Goal: Task Accomplishment & Management: Manage account settings

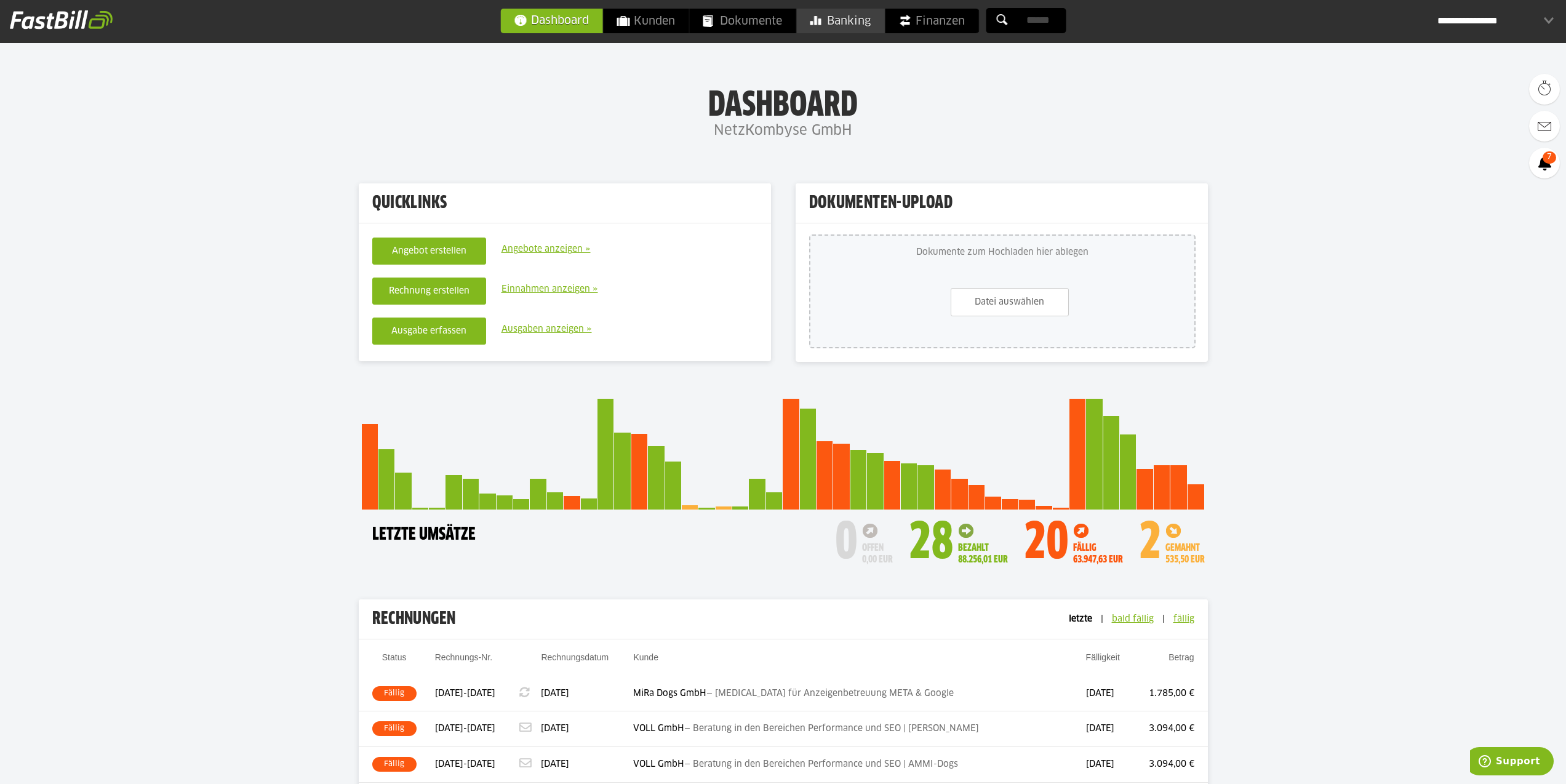
click at [859, 27] on span "Banking" at bounding box center [840, 20] width 61 height 25
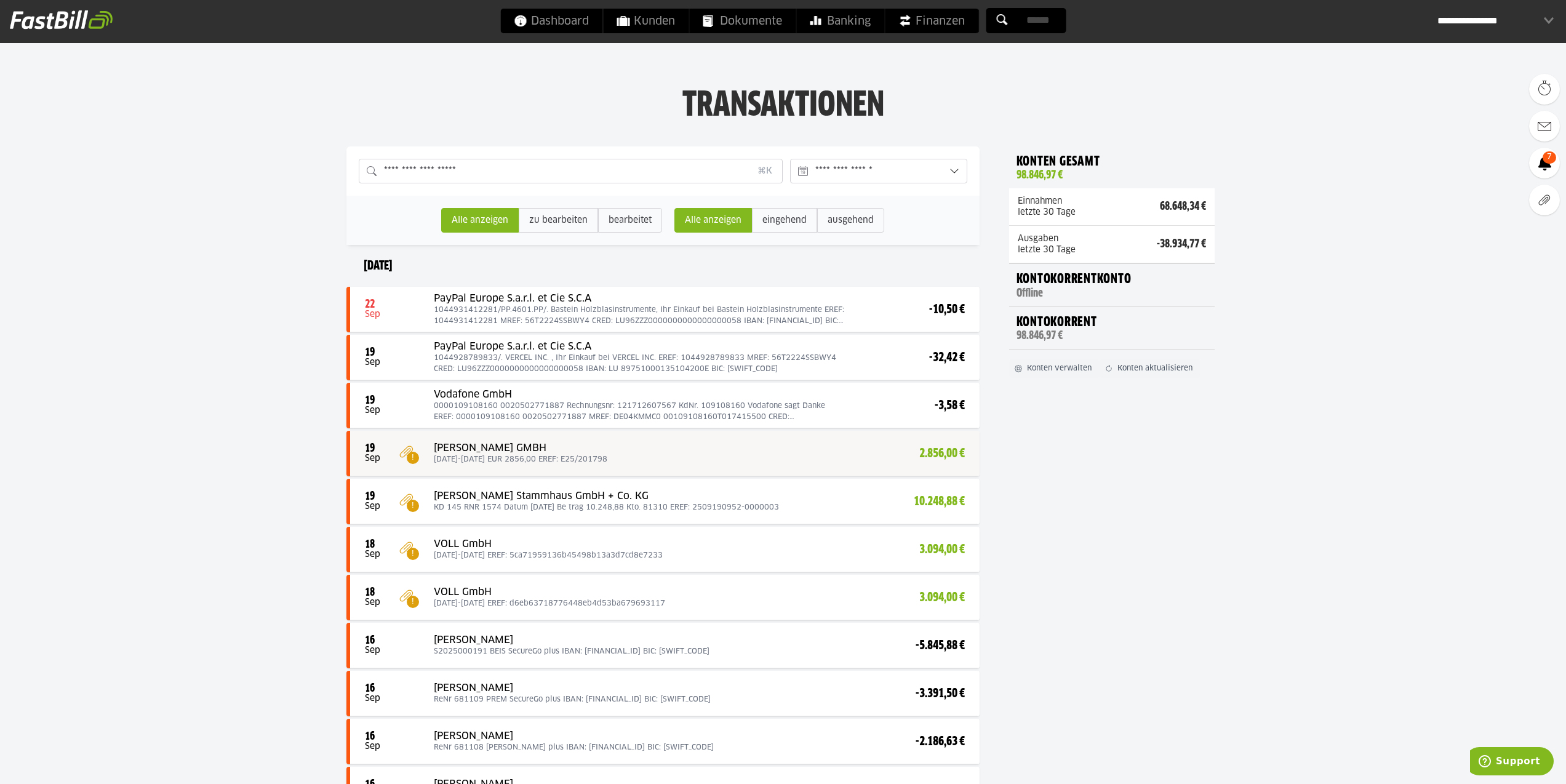
click at [697, 461] on div at bounding box center [665, 453] width 630 height 44
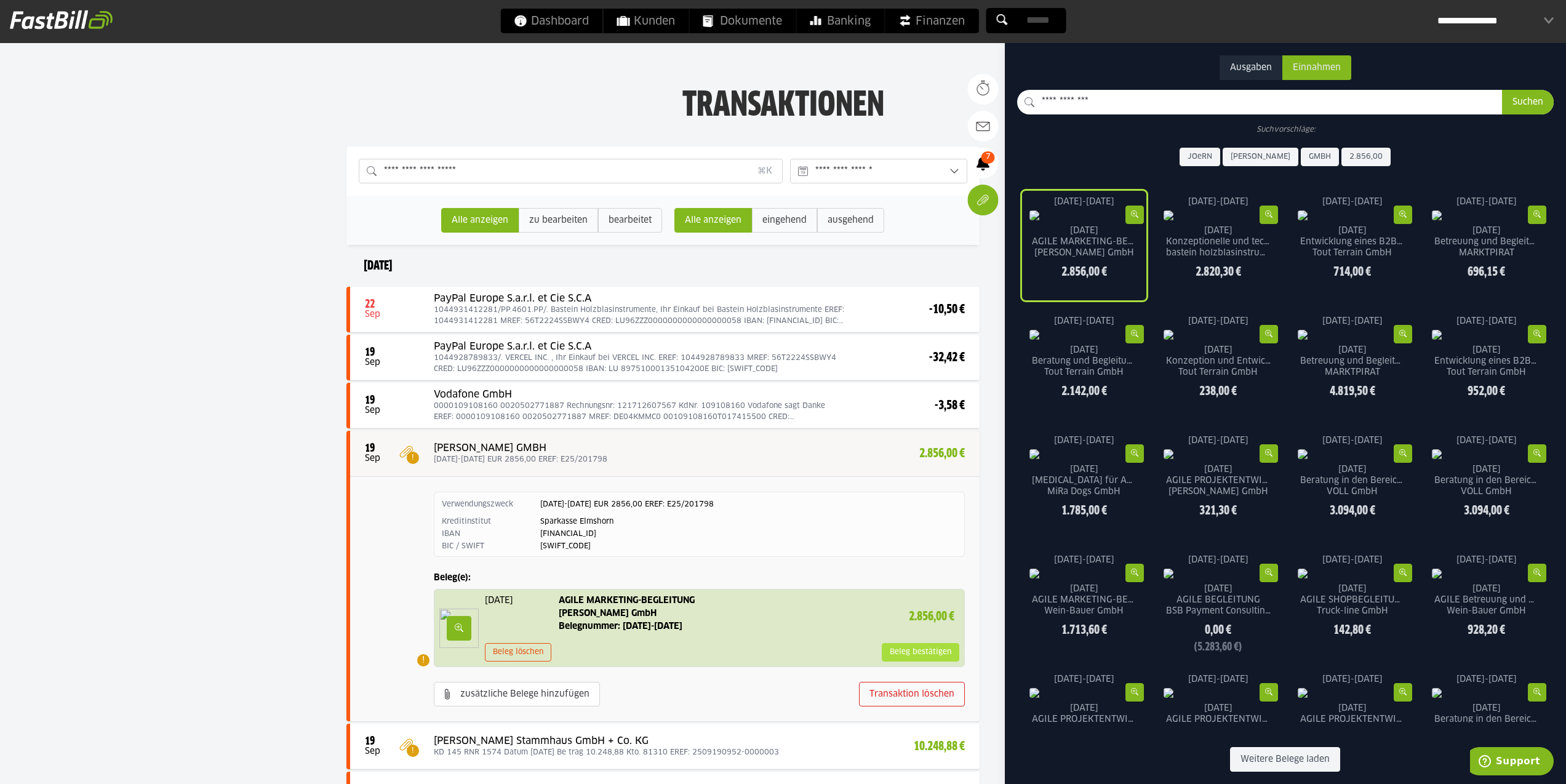
click at [891, 654] on slot "Beleg bestätigen" at bounding box center [920, 652] width 76 height 17
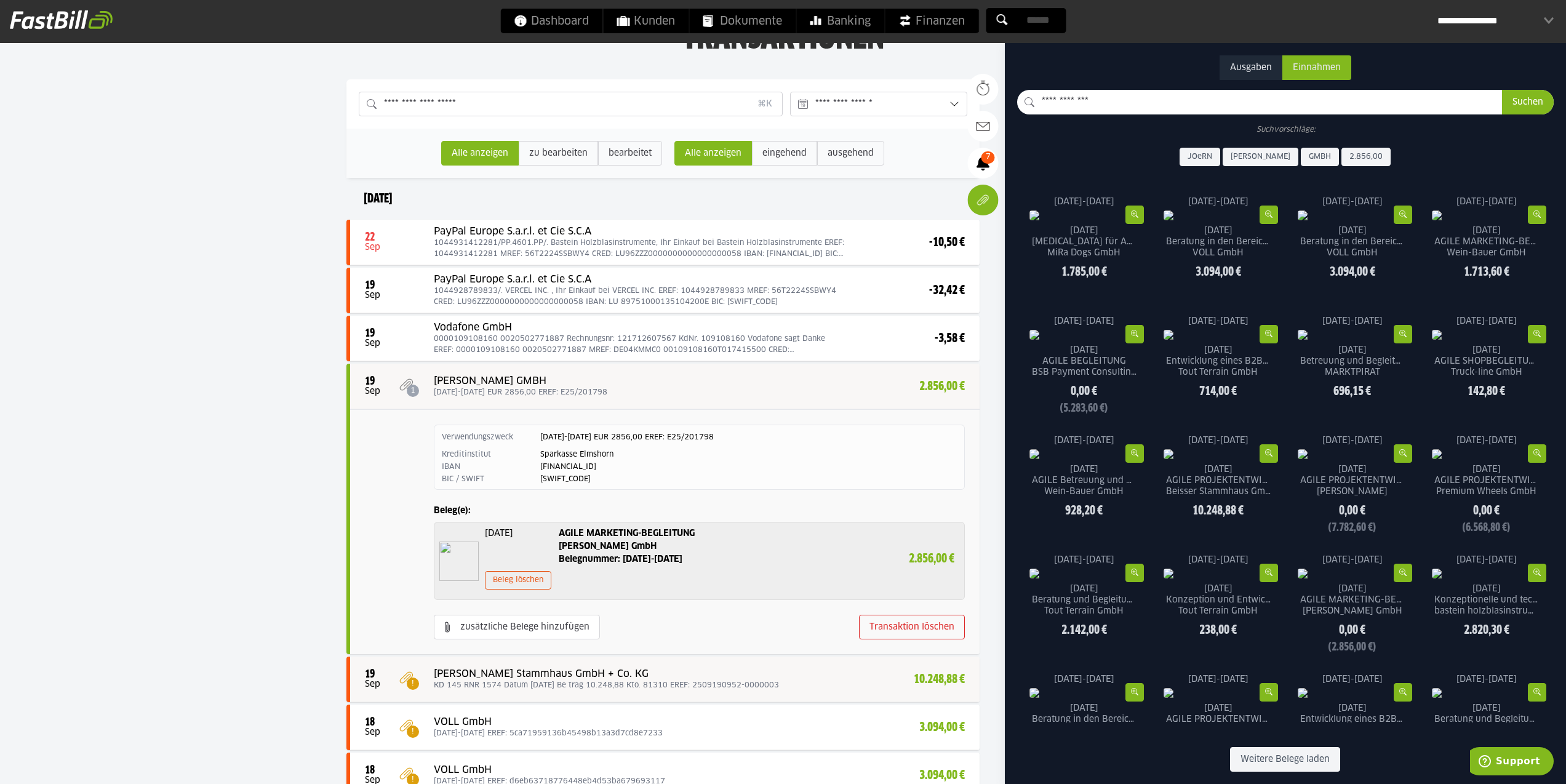
scroll to position [111, 0]
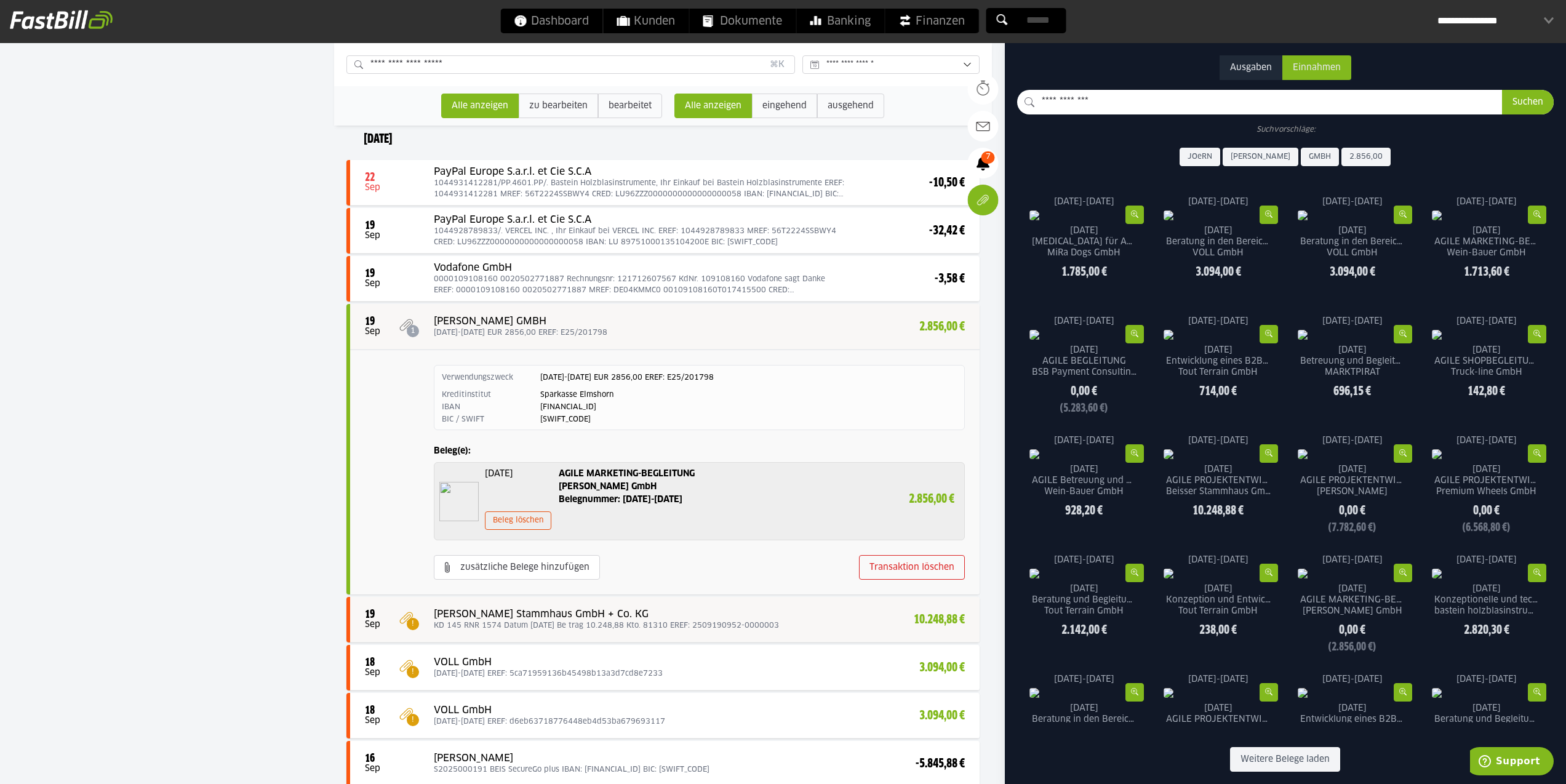
click at [797, 617] on div at bounding box center [665, 619] width 630 height 44
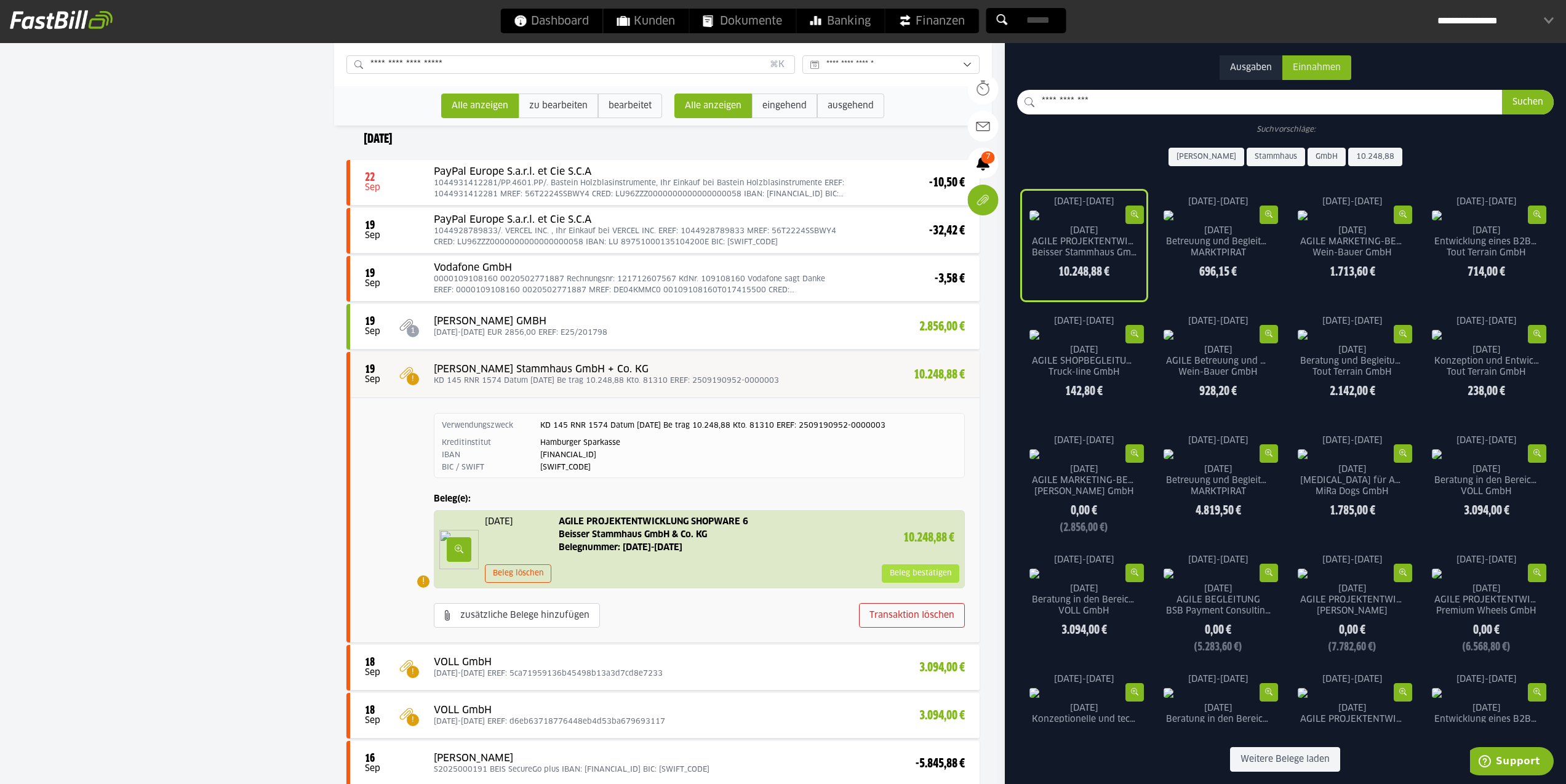
click at [895, 575] on slot "Beleg bestätigen" at bounding box center [920, 573] width 76 height 17
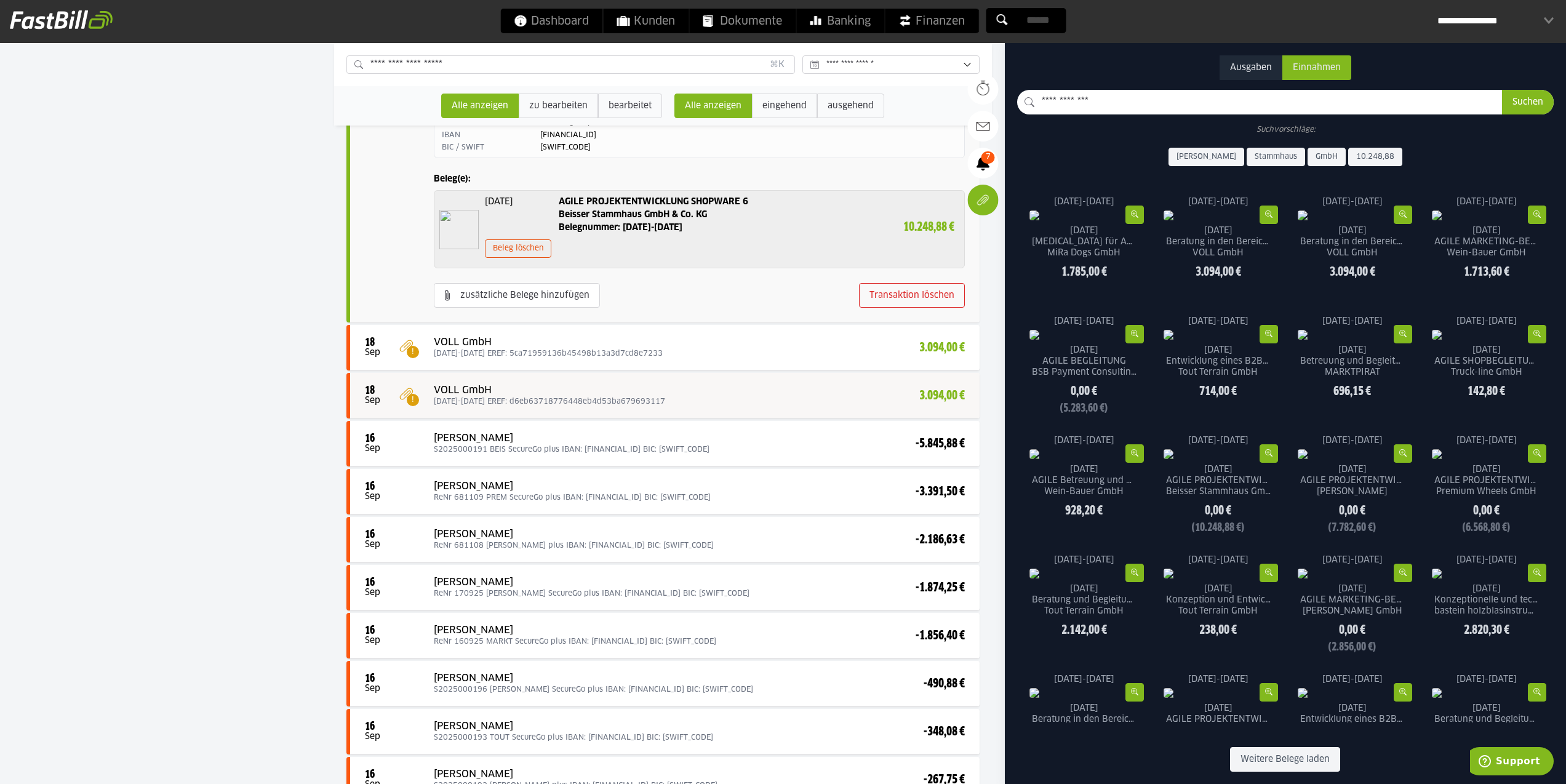
scroll to position [433, 0]
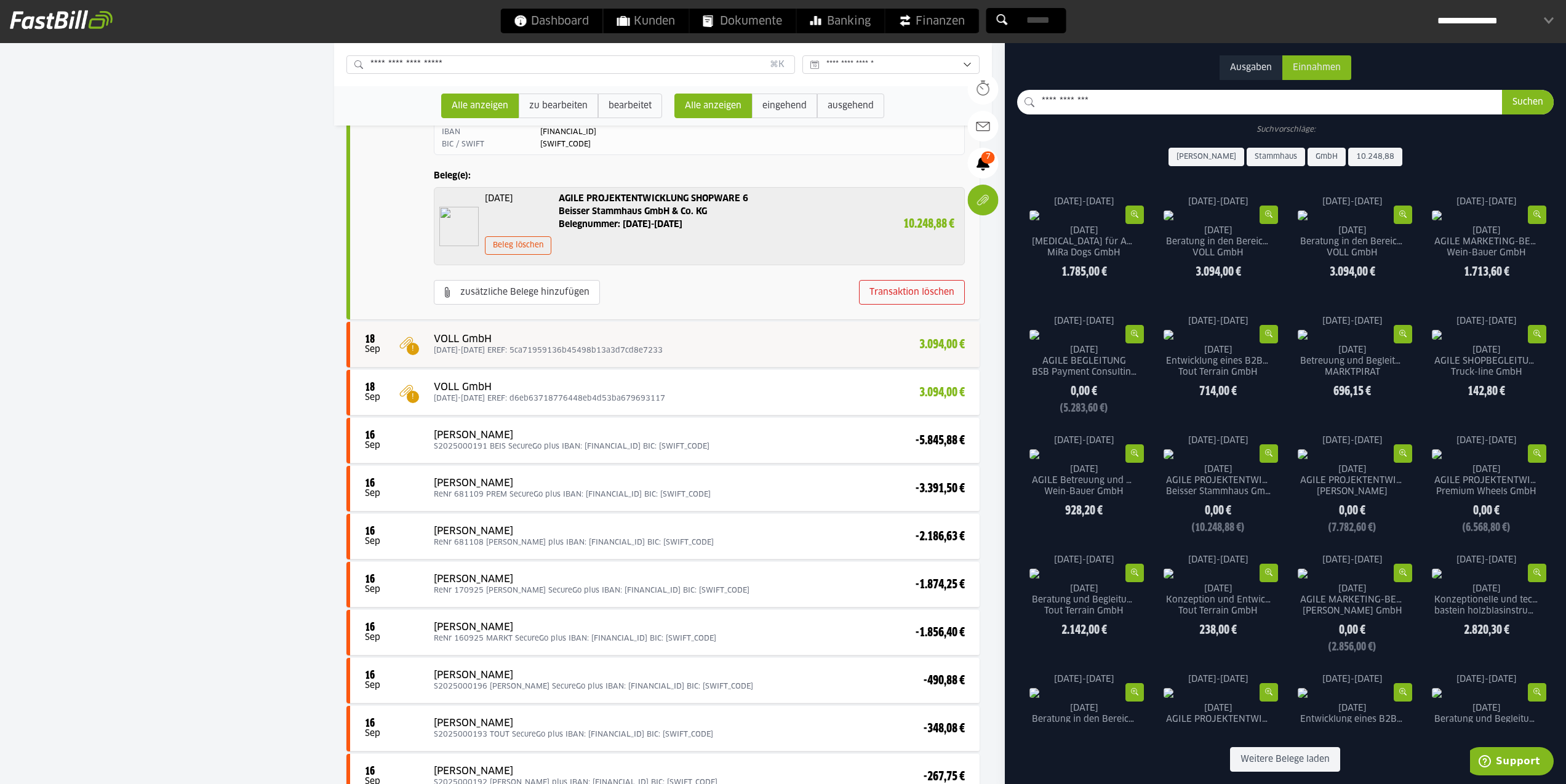
click at [798, 344] on div at bounding box center [665, 345] width 630 height 44
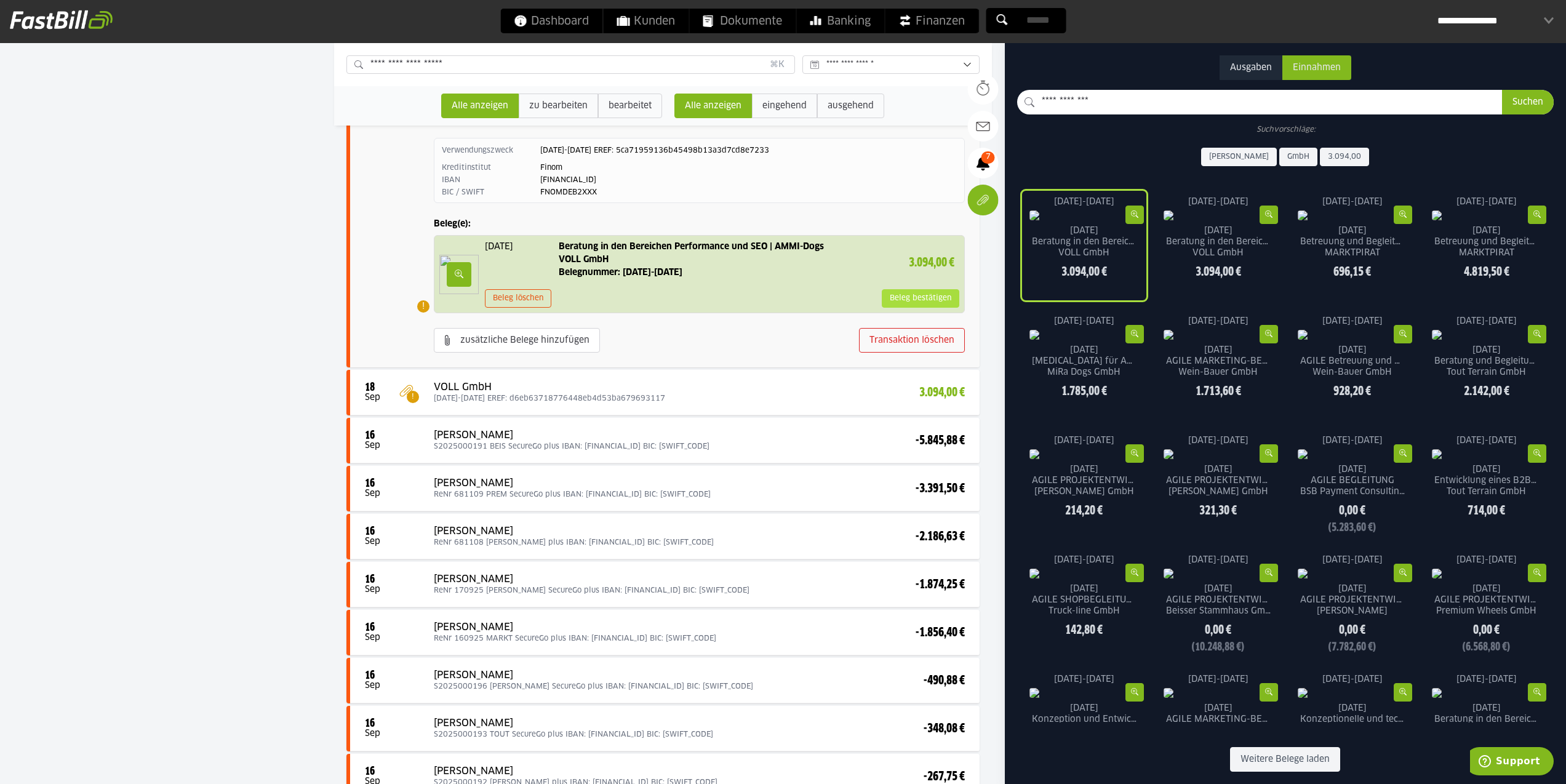
click at [905, 299] on slot "Beleg bestätigen" at bounding box center [920, 299] width 76 height 17
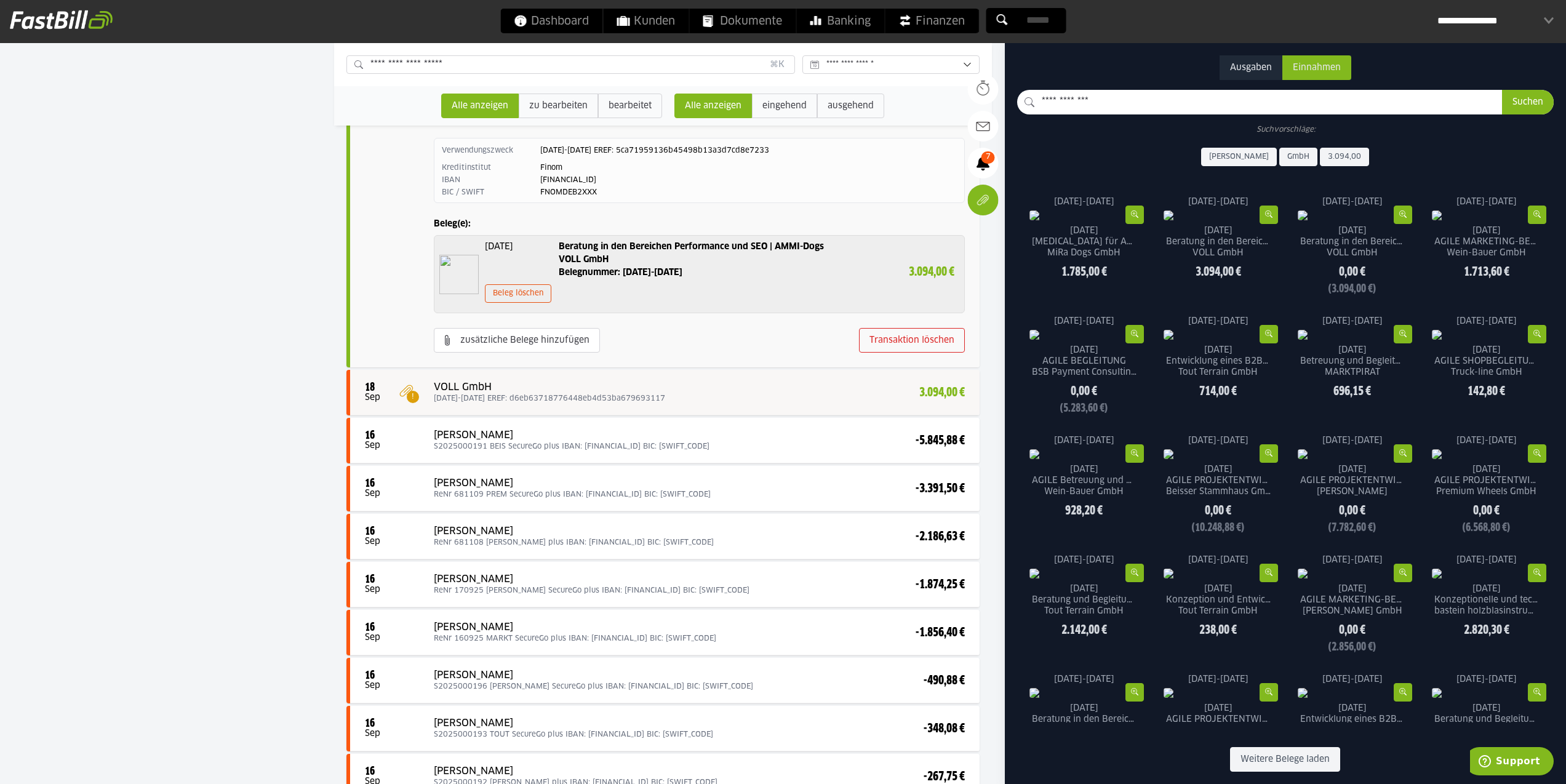
click at [818, 392] on div at bounding box center [665, 392] width 630 height 44
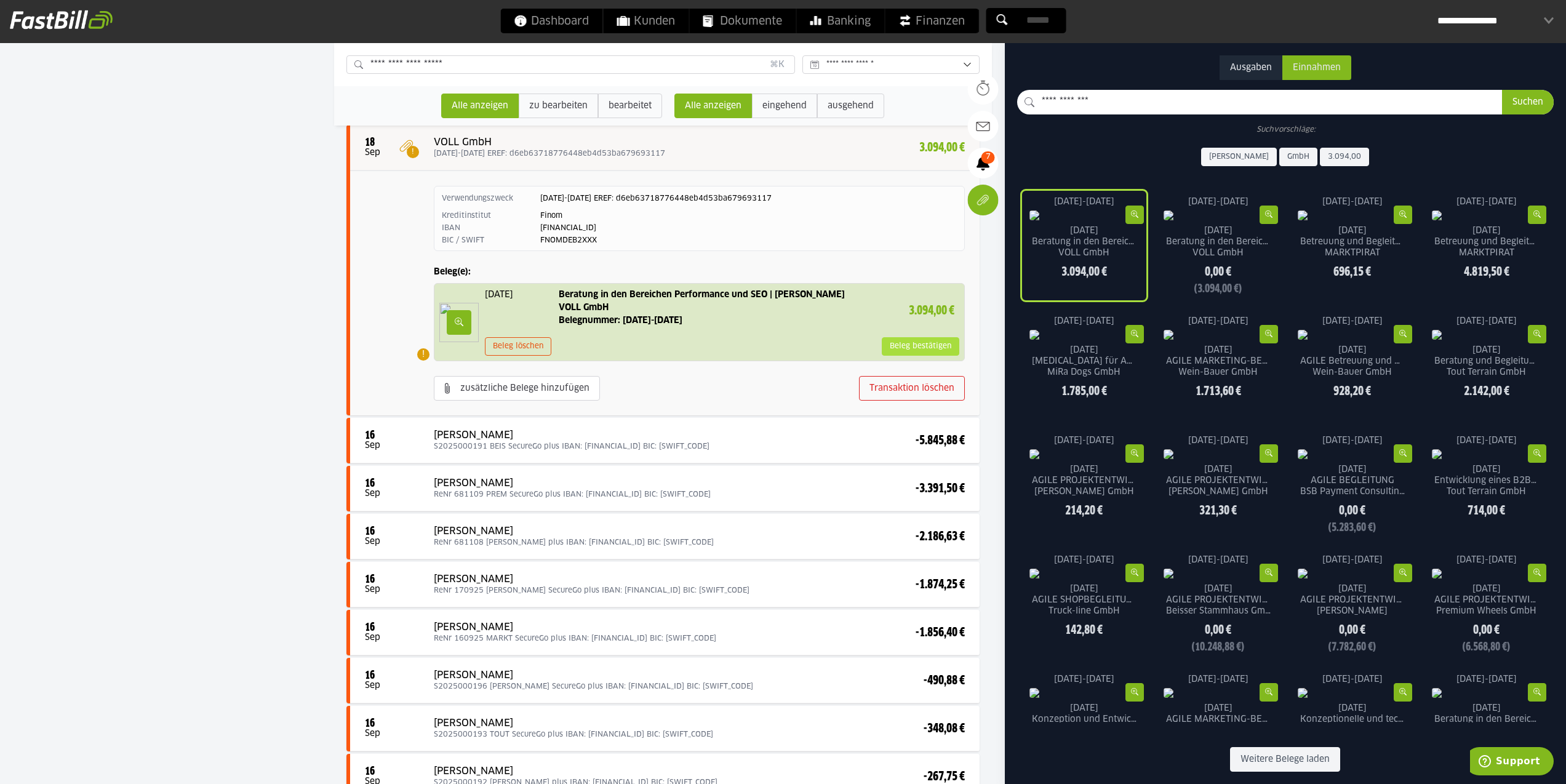
click at [905, 345] on slot "Beleg bestätigen" at bounding box center [920, 346] width 76 height 17
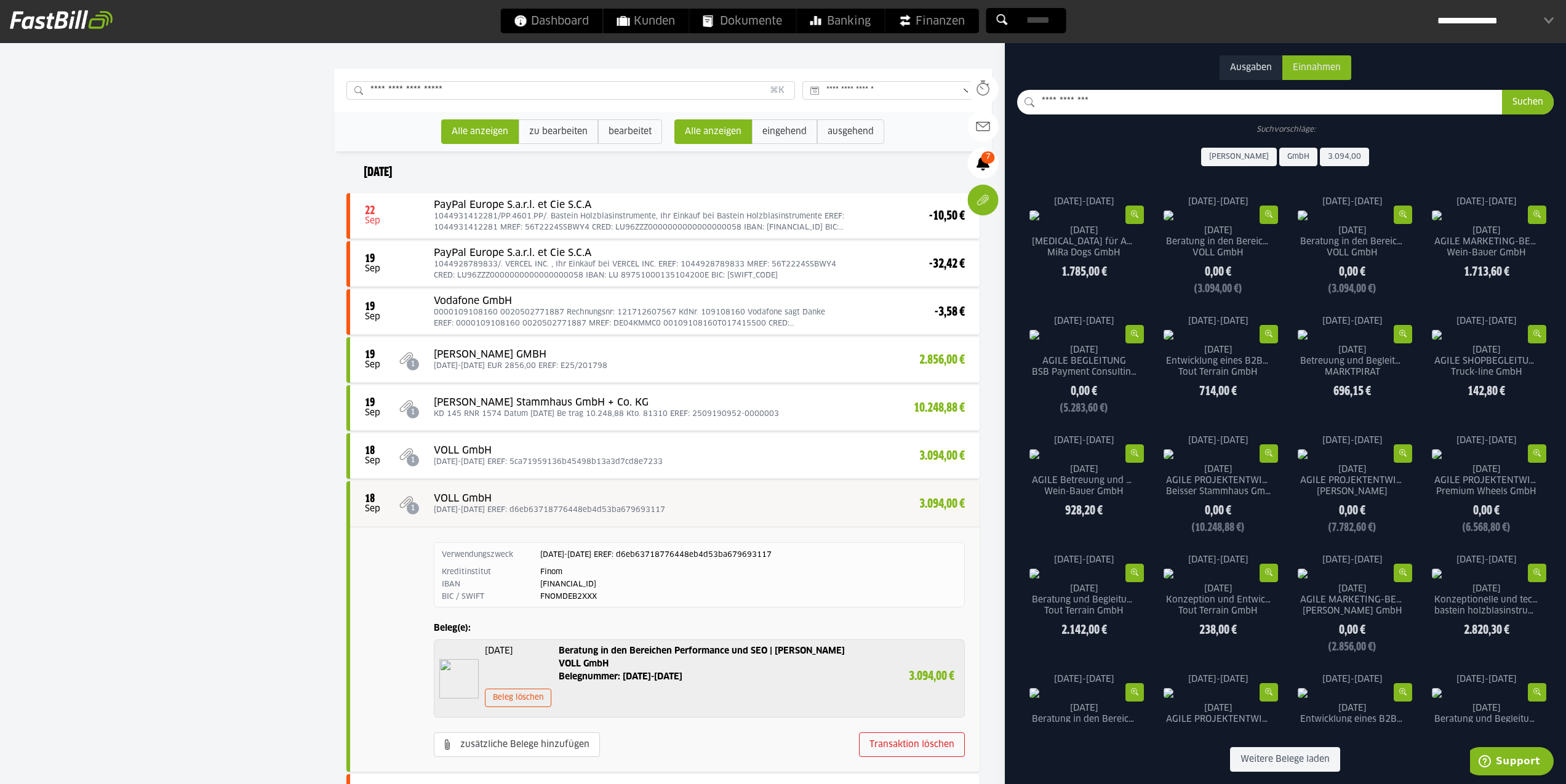
scroll to position [0, 0]
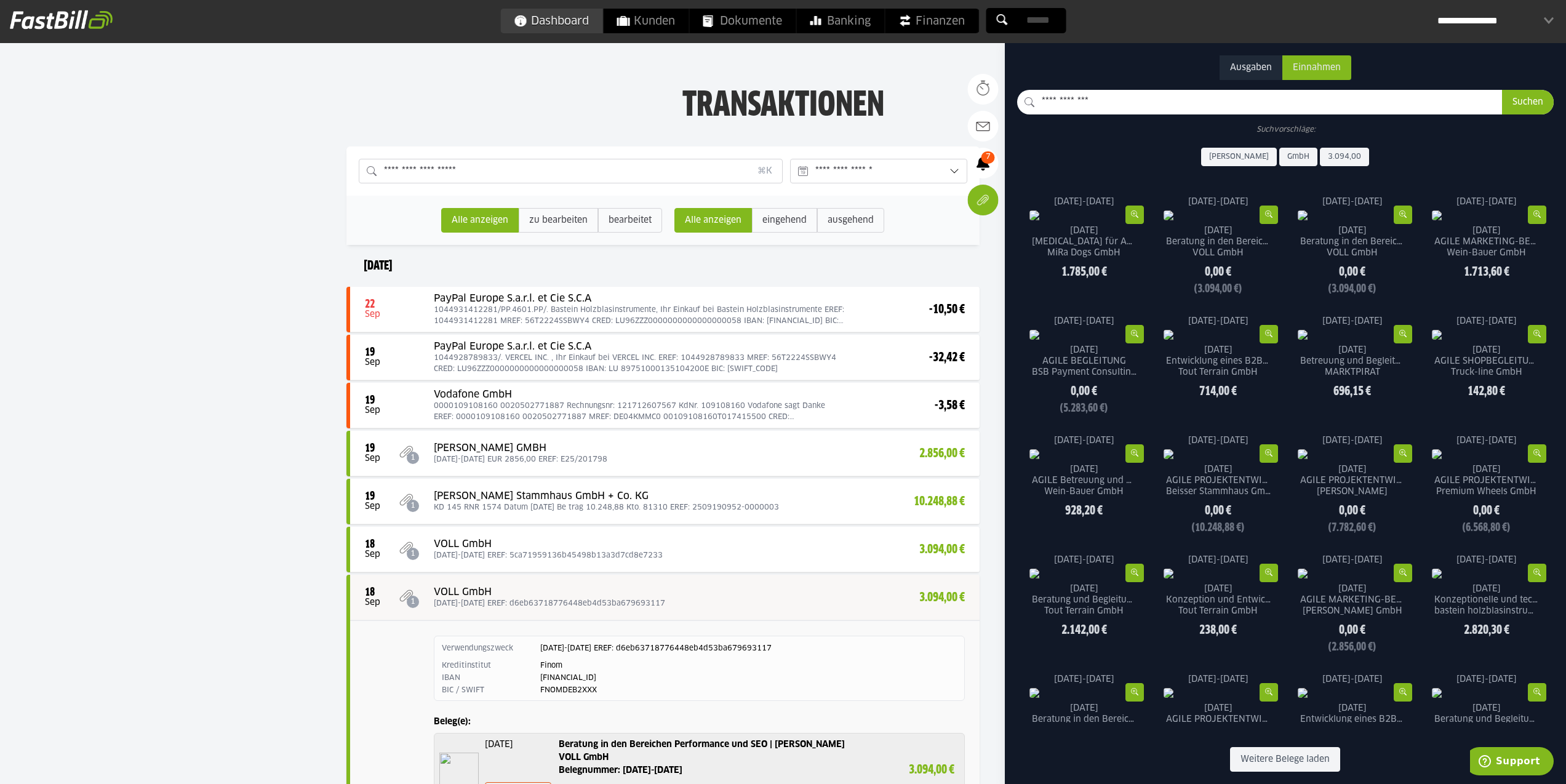
click at [533, 26] on span "Dashboard" at bounding box center [551, 20] width 75 height 25
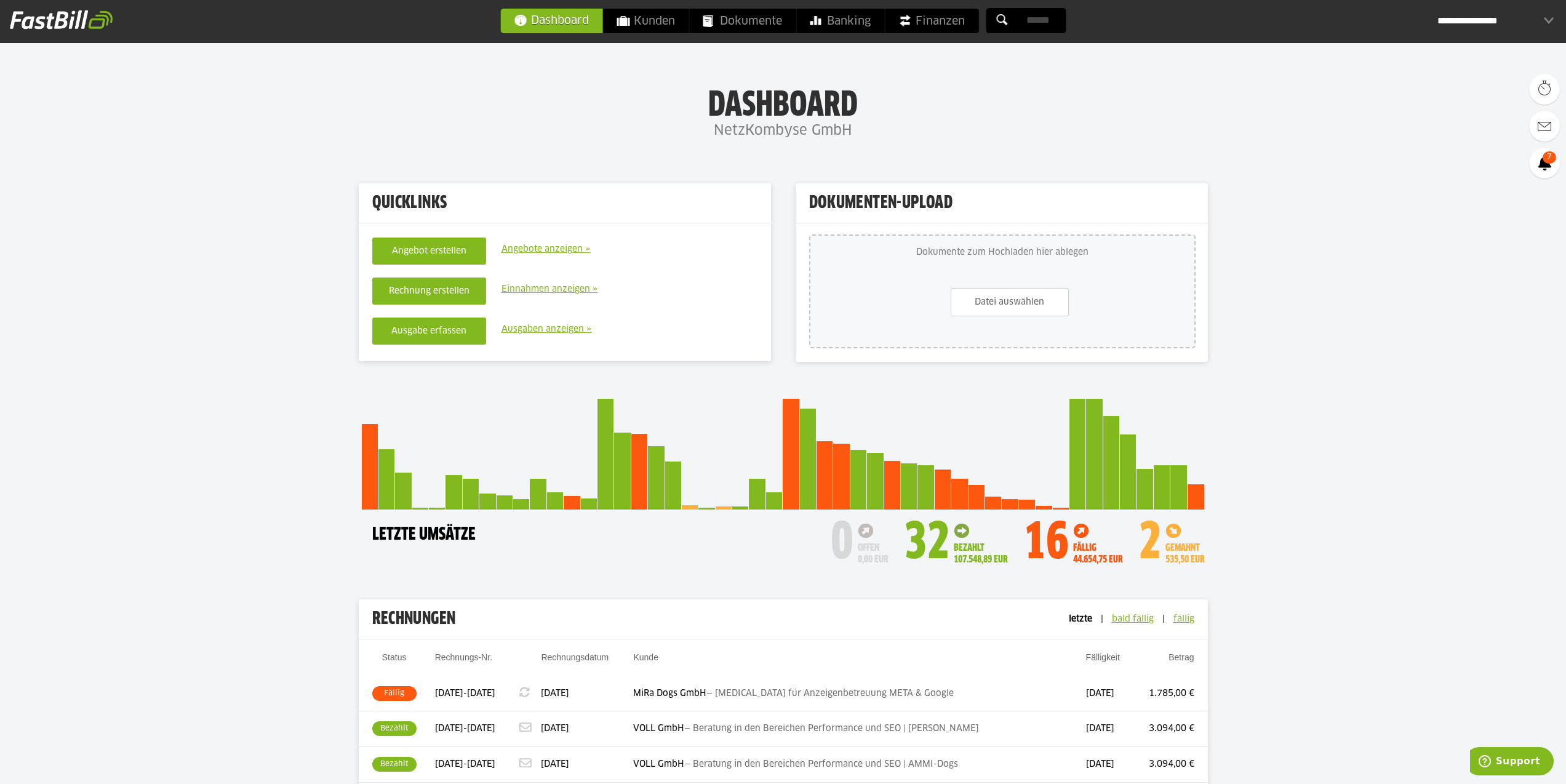
click at [1371, 322] on body "Dashboard Kunden Dokumente Banking Finanzen Add-ons" at bounding box center [783, 652] width 1566 height 1304
